Goal: Check status: Check status

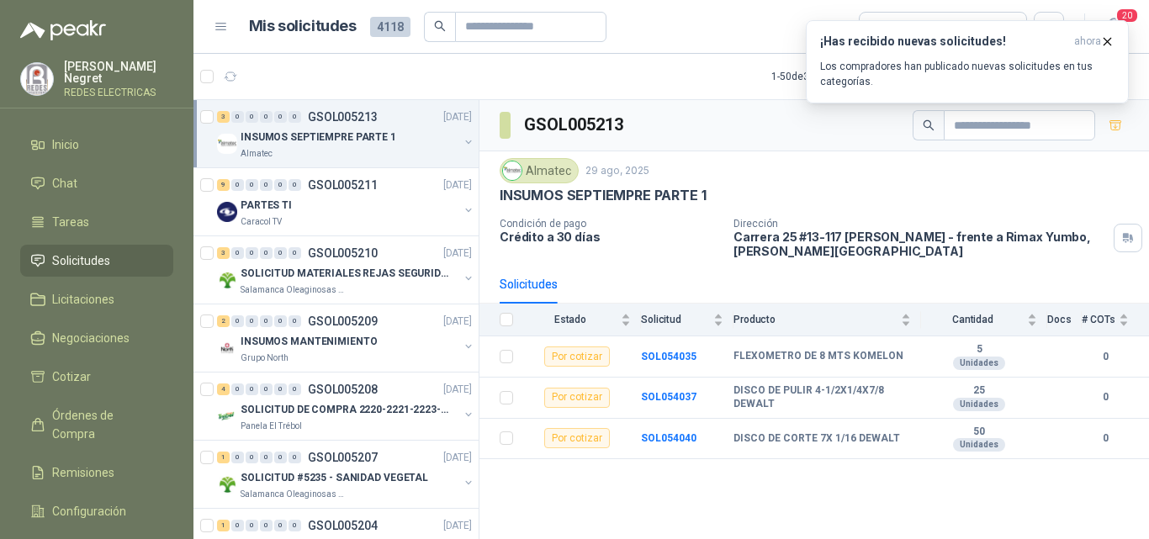
click at [221, 82] on button "button" at bounding box center [230, 76] width 27 height 27
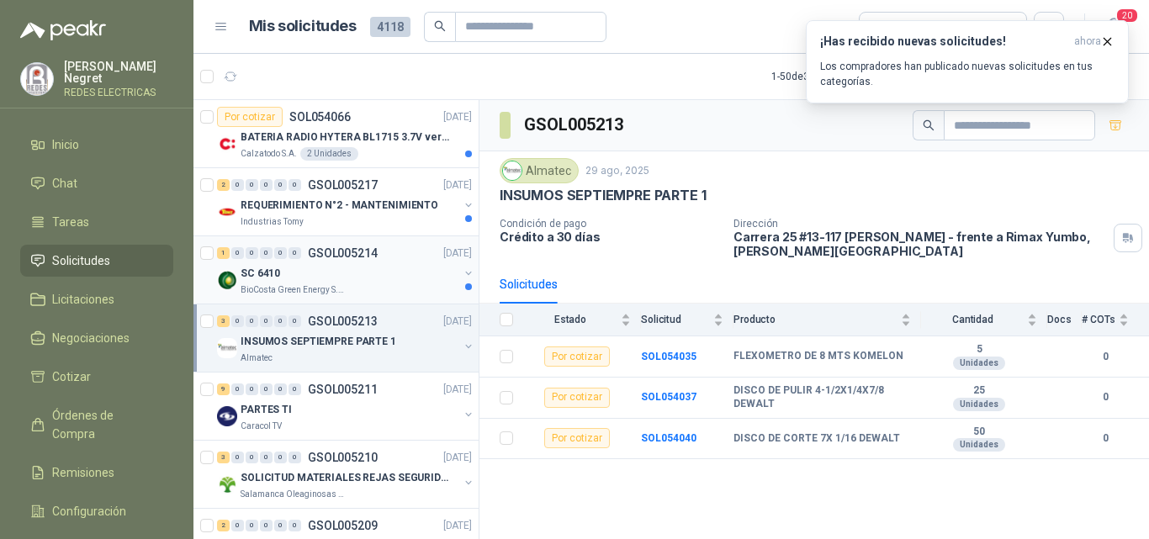
click at [372, 273] on div "SC 6410" at bounding box center [350, 273] width 218 height 20
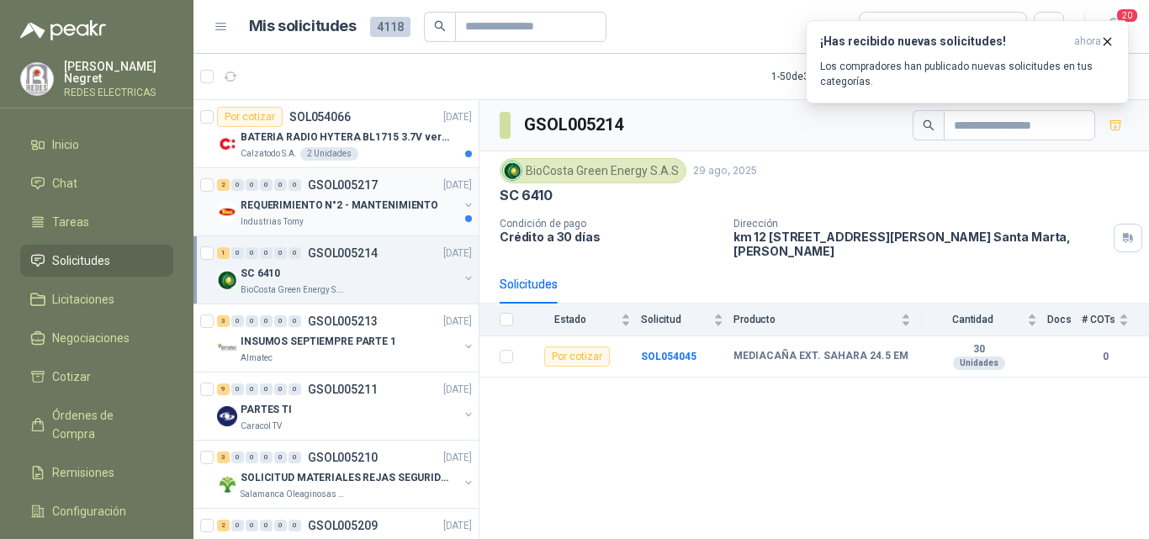
click at [396, 190] on div "2 0 0 0 0 0 GSOL005217 [DATE]" at bounding box center [346, 185] width 258 height 20
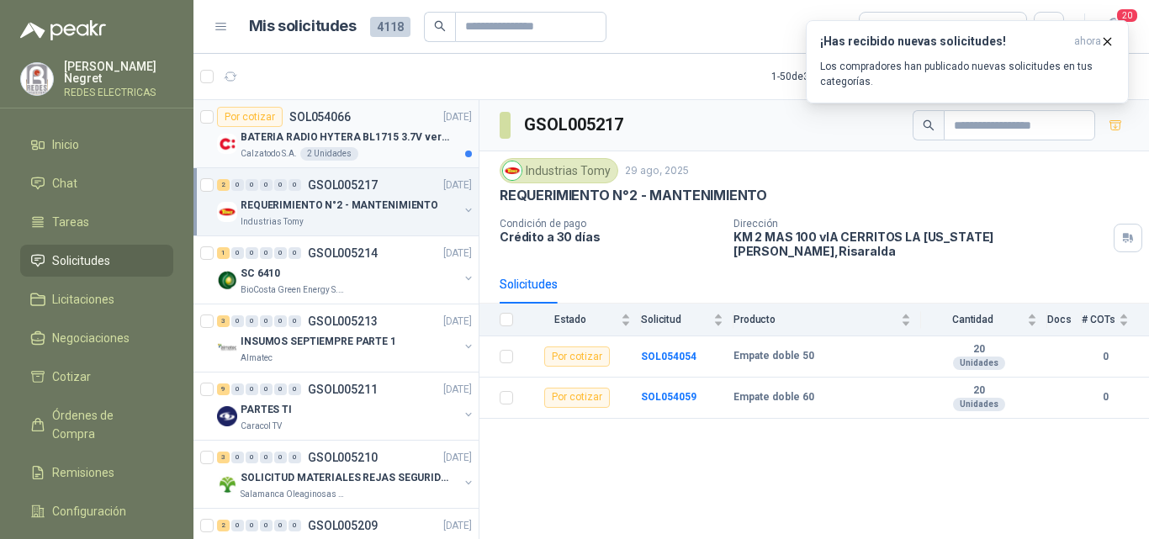
click at [406, 139] on p "BATERIA RADIO HYTERA BL1715 3.7V ver imagen" at bounding box center [345, 138] width 209 height 16
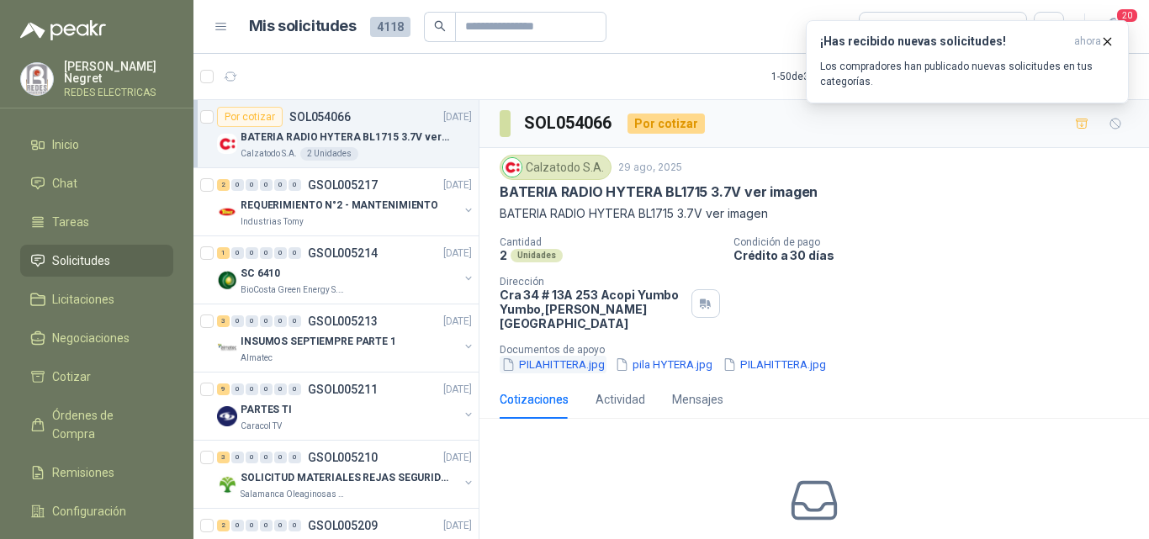
click at [585, 356] on button "PILAHITTERA.jpg" at bounding box center [553, 365] width 107 height 18
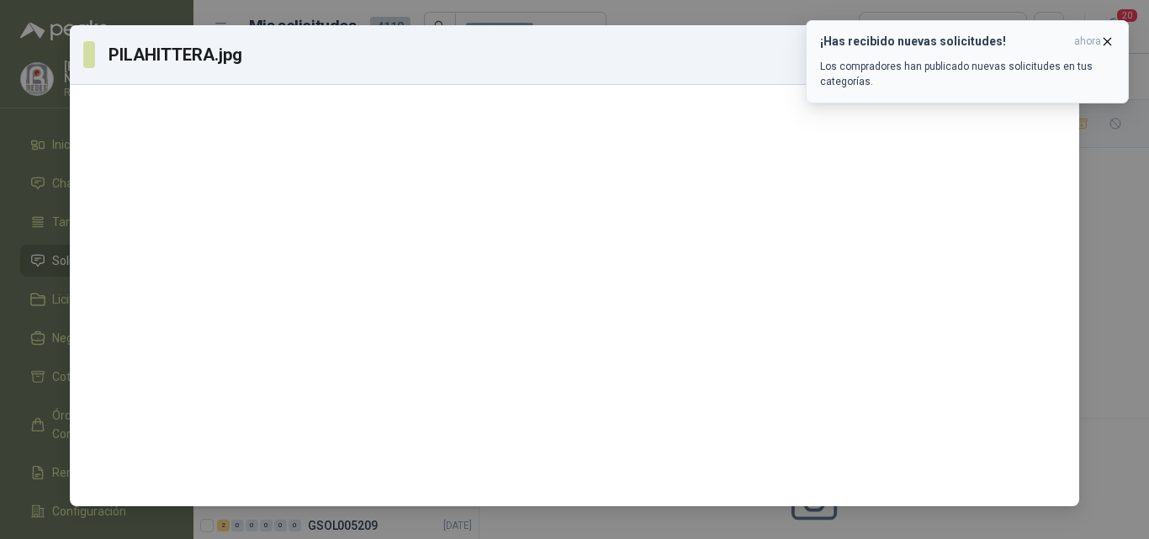
click at [1111, 42] on icon "button" at bounding box center [1107, 41] width 14 height 14
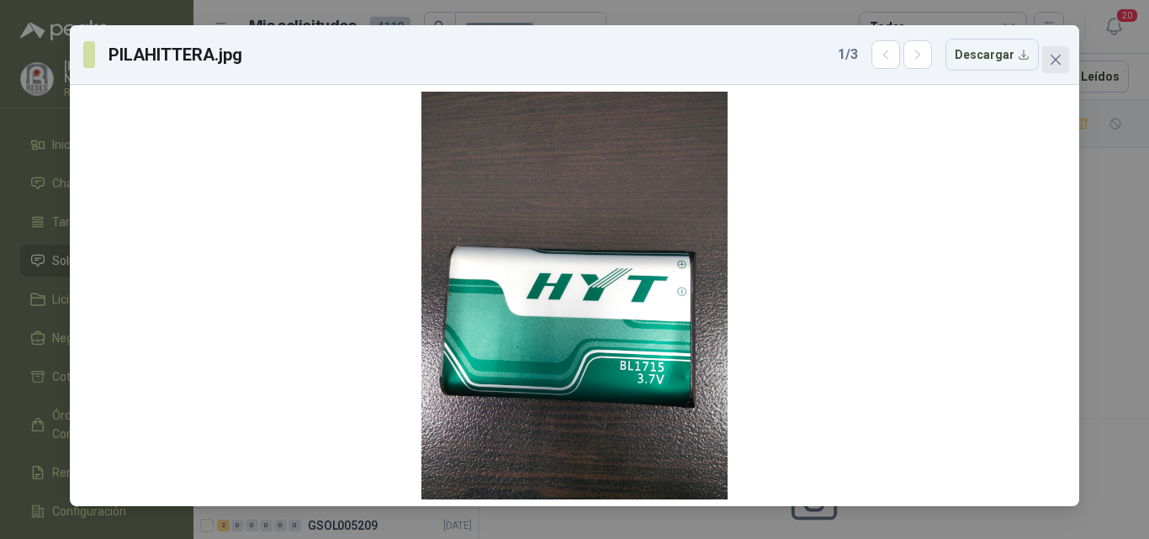
click at [1054, 57] on icon "close" at bounding box center [1056, 60] width 10 height 10
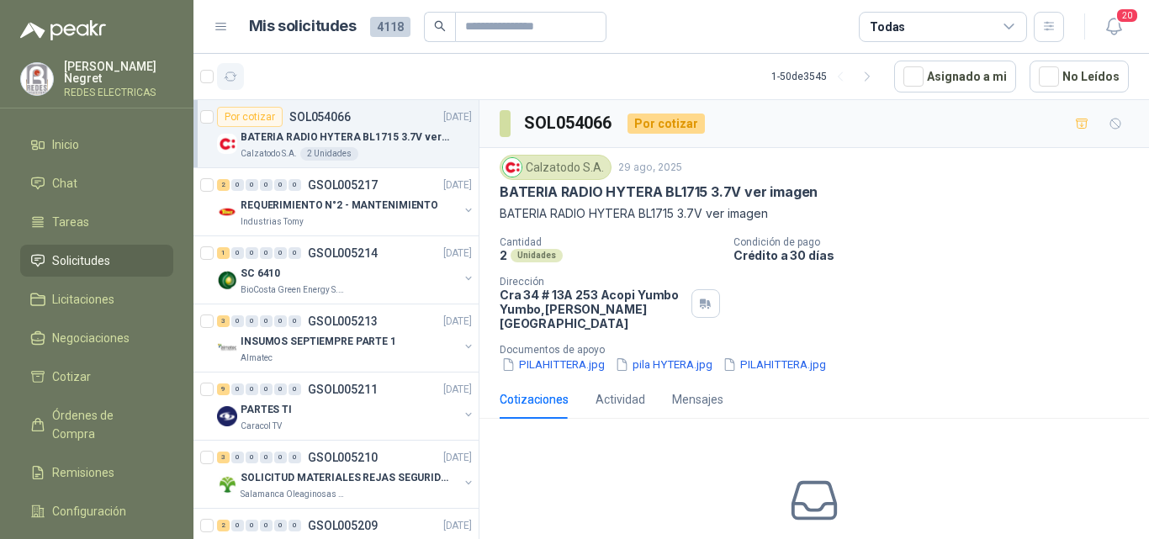
click at [231, 63] on button "button" at bounding box center [230, 76] width 27 height 27
click at [231, 74] on icon "button" at bounding box center [231, 77] width 14 height 14
